Goal: Task Accomplishment & Management: Manage account settings

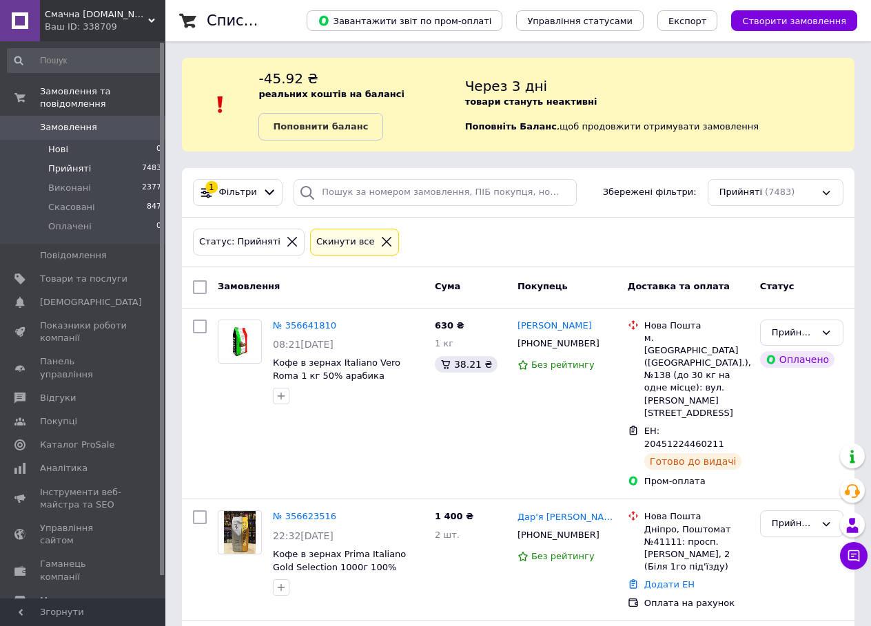
click at [81, 140] on li "Нові 0" at bounding box center [84, 149] width 169 height 19
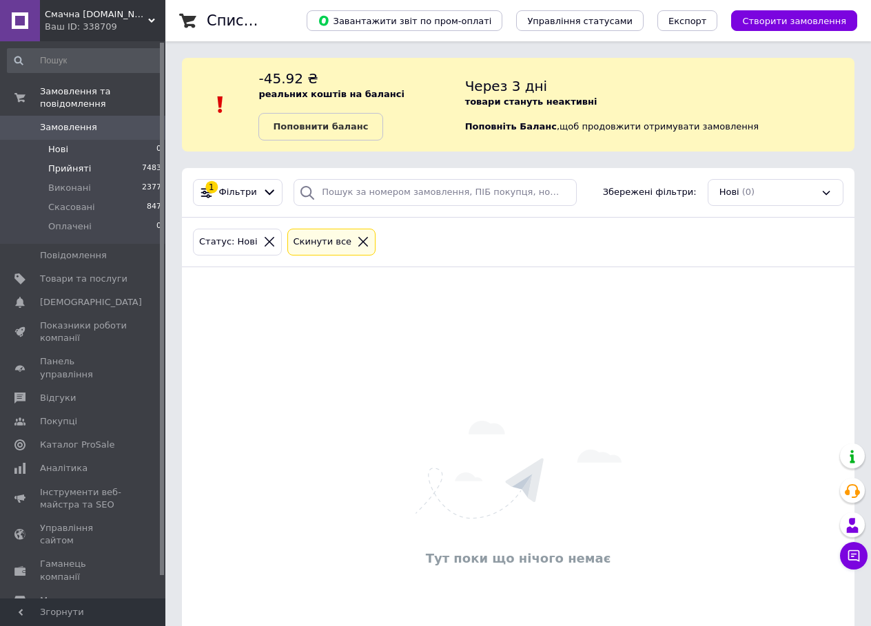
click at [76, 163] on span "Прийняті" at bounding box center [69, 169] width 43 height 12
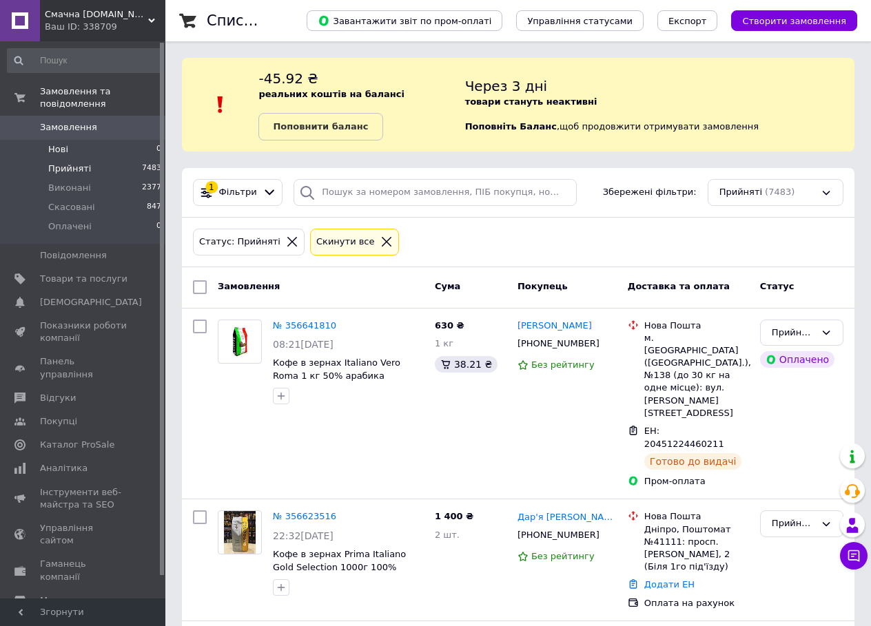
click at [111, 140] on li "Нові 0" at bounding box center [84, 149] width 169 height 19
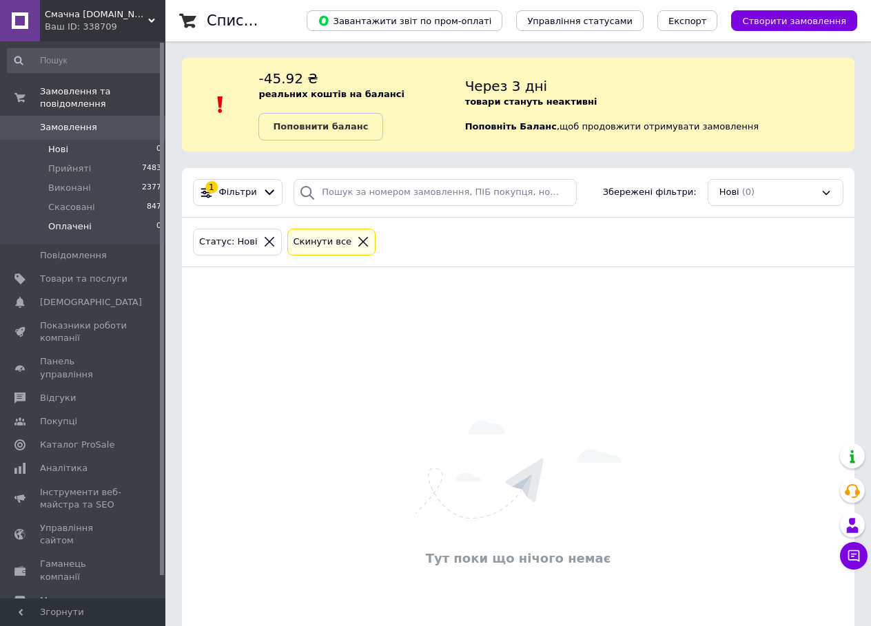
click at [80, 217] on li "Оплачені 0" at bounding box center [84, 230] width 169 height 26
click at [87, 161] on li "Прийняті 7483" at bounding box center [84, 168] width 169 height 19
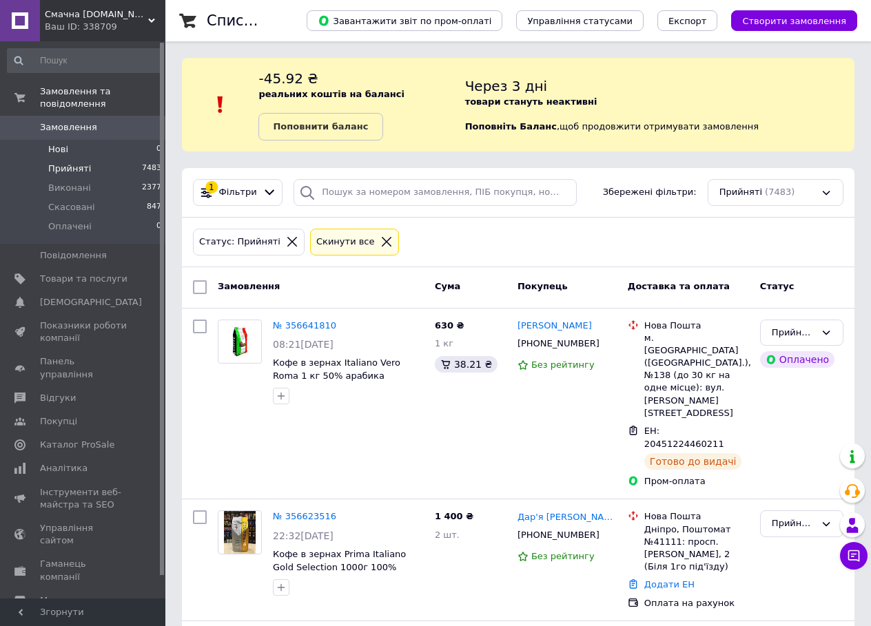
click at [73, 140] on li "Нові 0" at bounding box center [84, 149] width 169 height 19
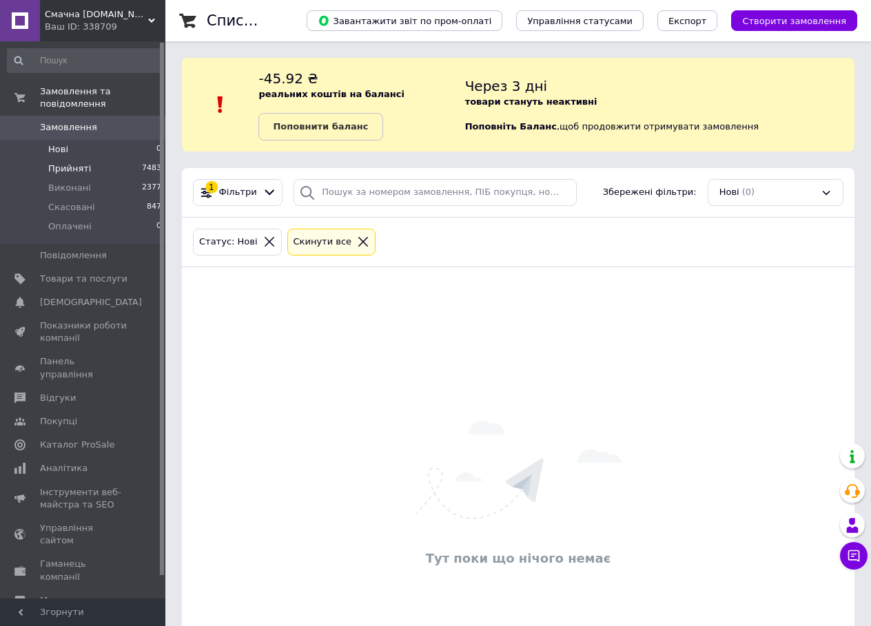
click at [74, 163] on span "Прийняті" at bounding box center [69, 169] width 43 height 12
